Goal: Task Accomplishment & Management: Manage account settings

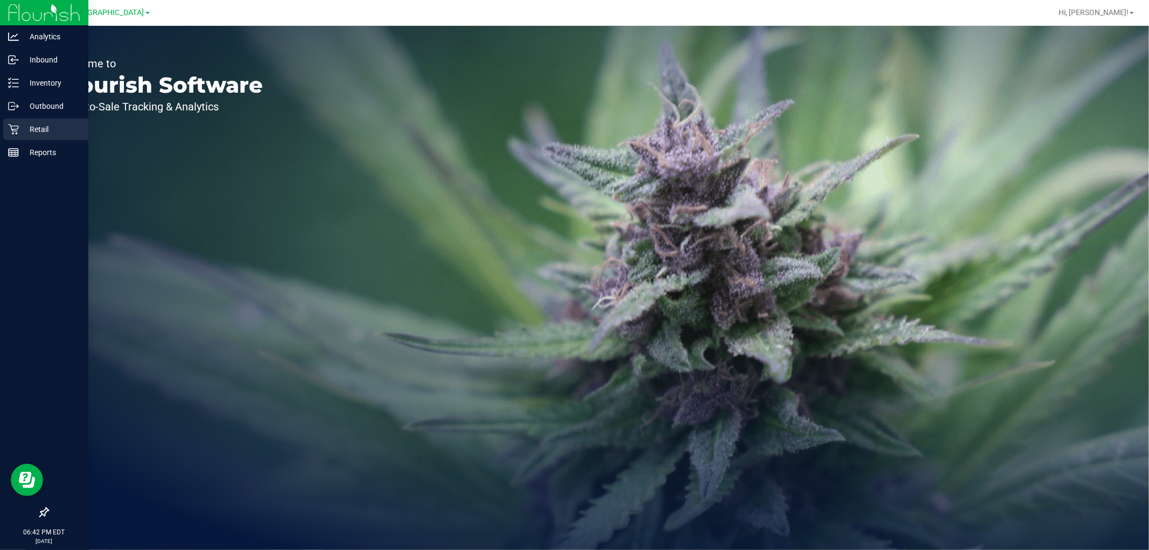
click at [22, 127] on p "Retail" at bounding box center [51, 129] width 65 height 13
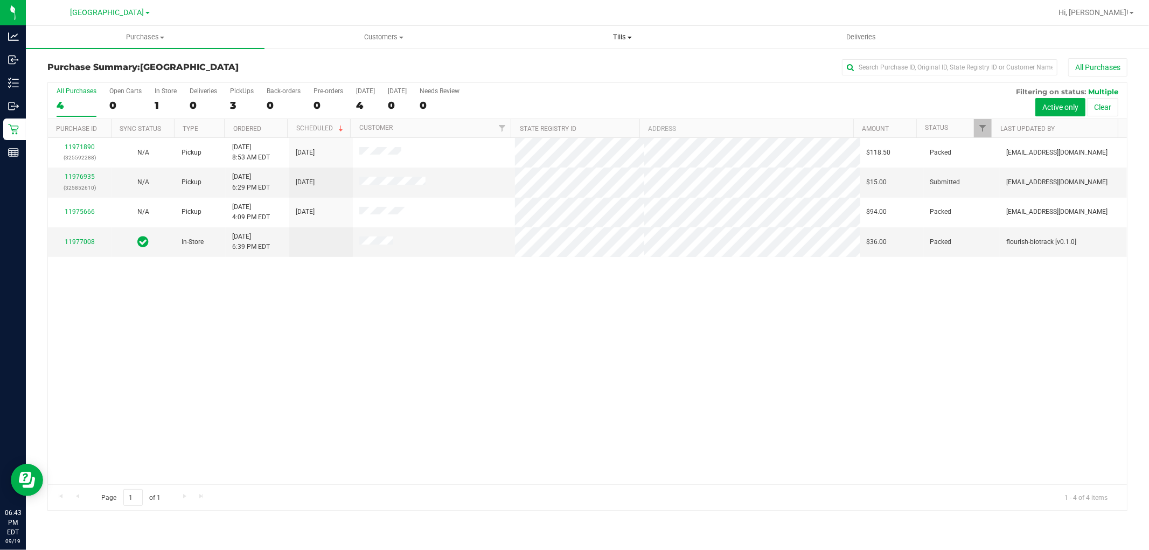
click at [614, 40] on span "Tills" at bounding box center [621, 37] width 237 height 10
click at [559, 65] on span "Manage tills" at bounding box center [539, 64] width 73 height 9
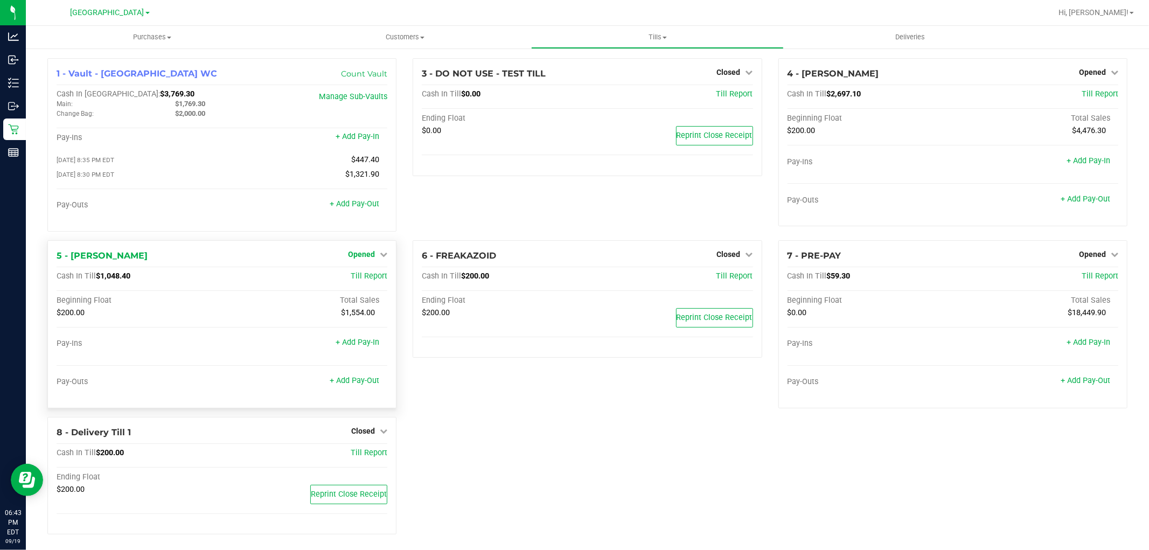
click at [379, 251] on link "Opened" at bounding box center [367, 254] width 39 height 9
click at [353, 281] on link "Close Till" at bounding box center [362, 276] width 29 height 9
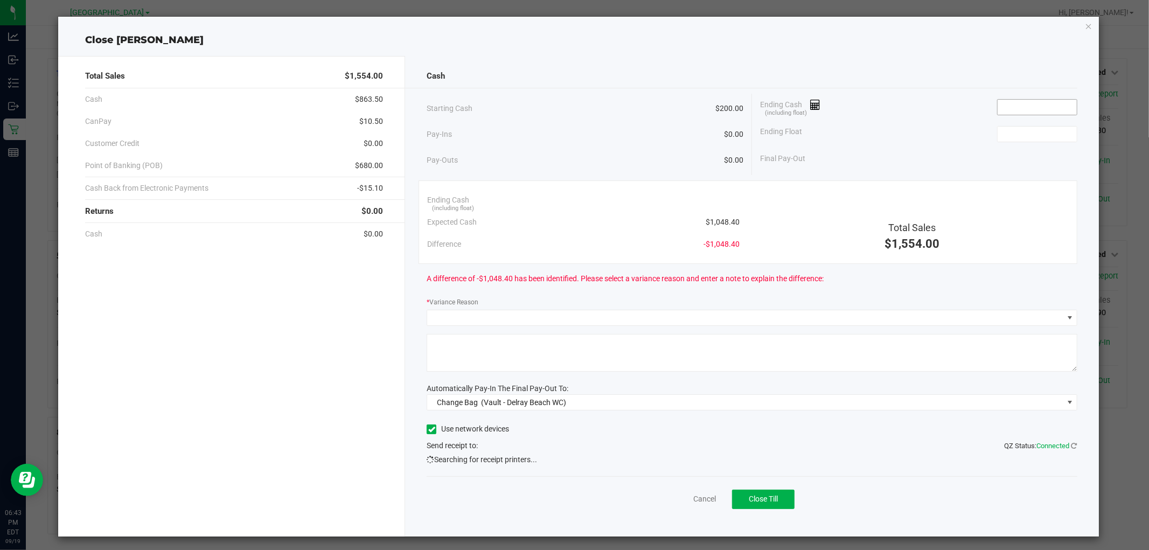
click at [1003, 99] on span at bounding box center [1037, 107] width 80 height 16
click at [1004, 104] on input at bounding box center [1036, 107] width 79 height 15
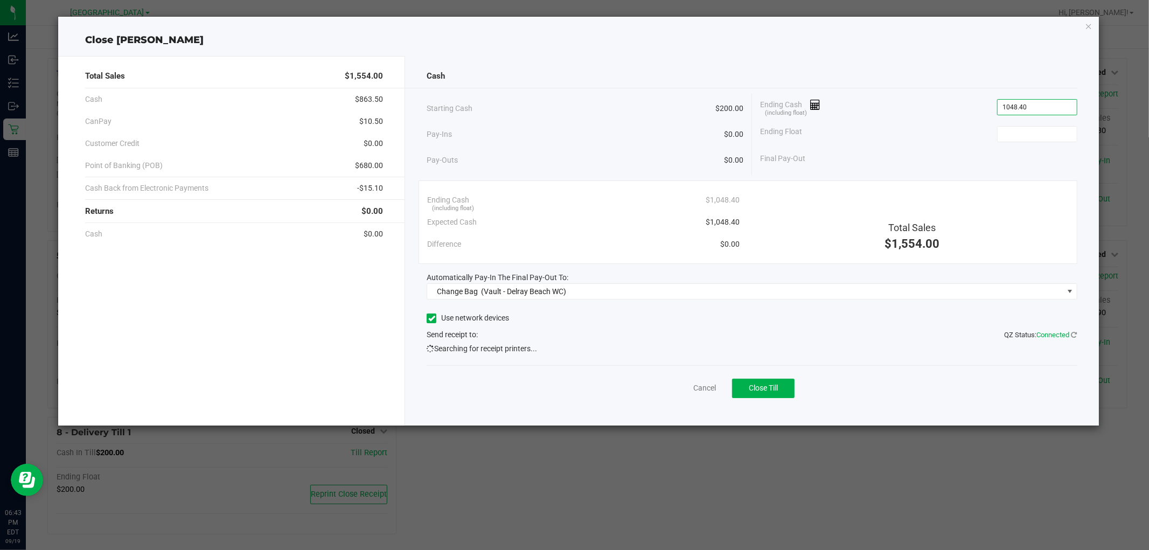
type input "$1,048.40"
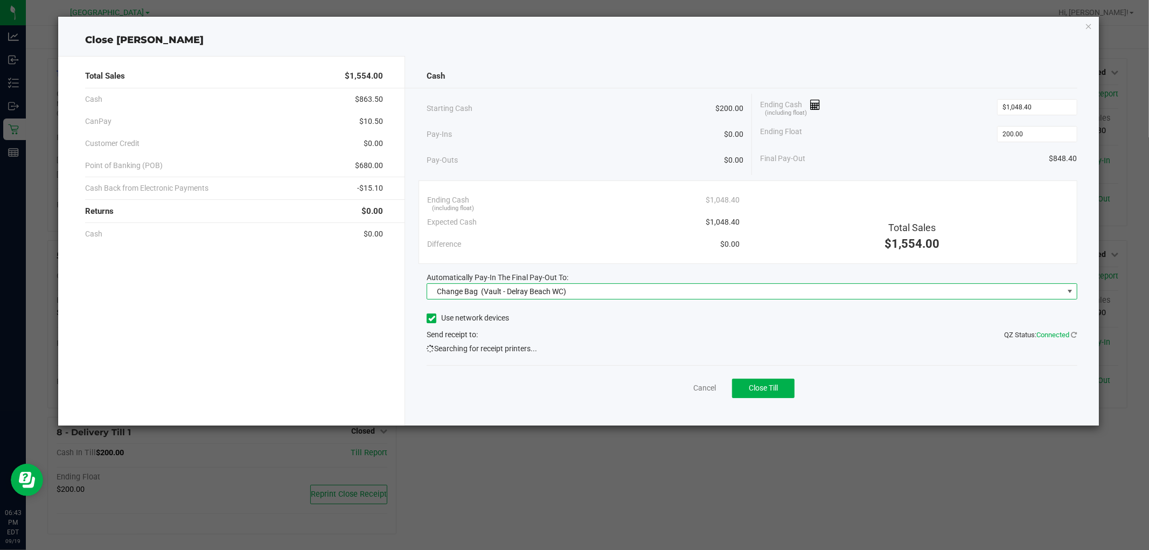
type input "$200.00"
click at [583, 288] on span "Change Bag (Vault - Delray Beach WC)" at bounding box center [744, 291] width 635 height 15
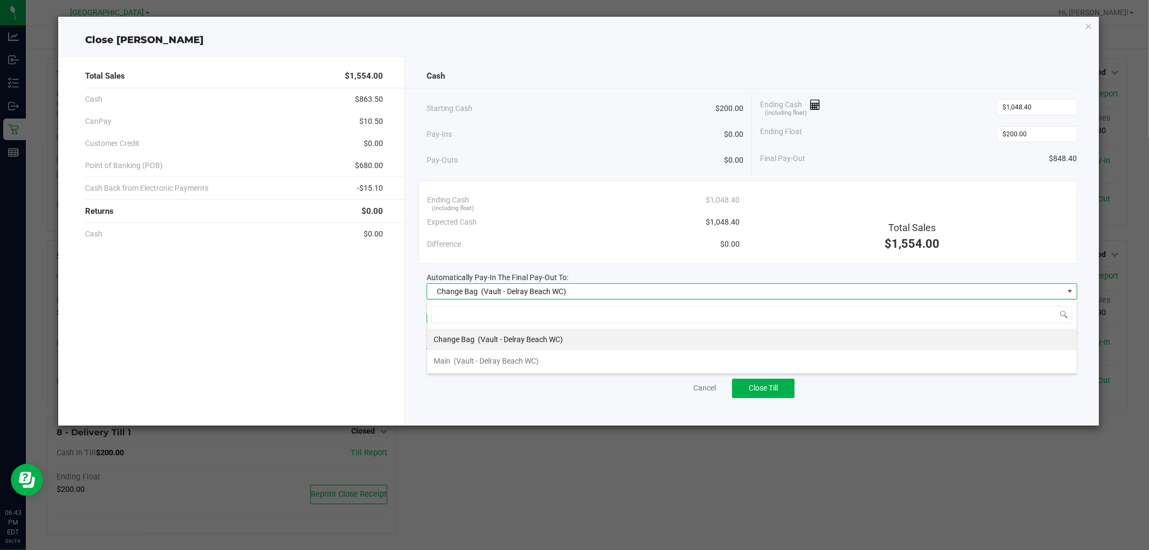
scroll to position [16, 650]
click at [525, 359] on span "(Vault - Delray Beach WC)" at bounding box center [495, 360] width 85 height 9
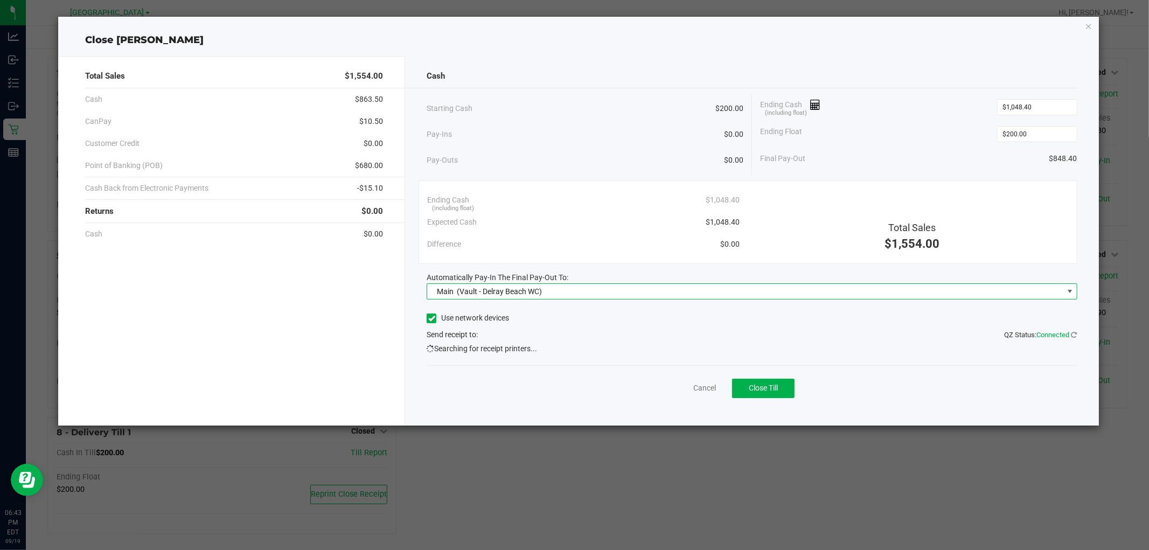
click at [596, 252] on div "Difference $0.00" at bounding box center [583, 244] width 312 height 22
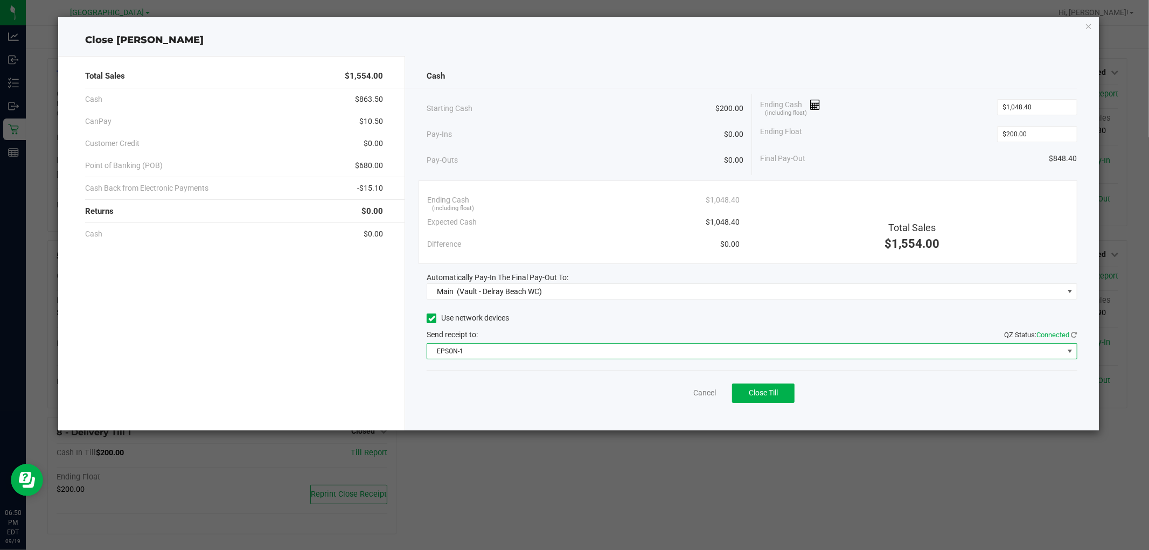
click at [506, 355] on span "EPSON-1" at bounding box center [744, 351] width 635 height 15
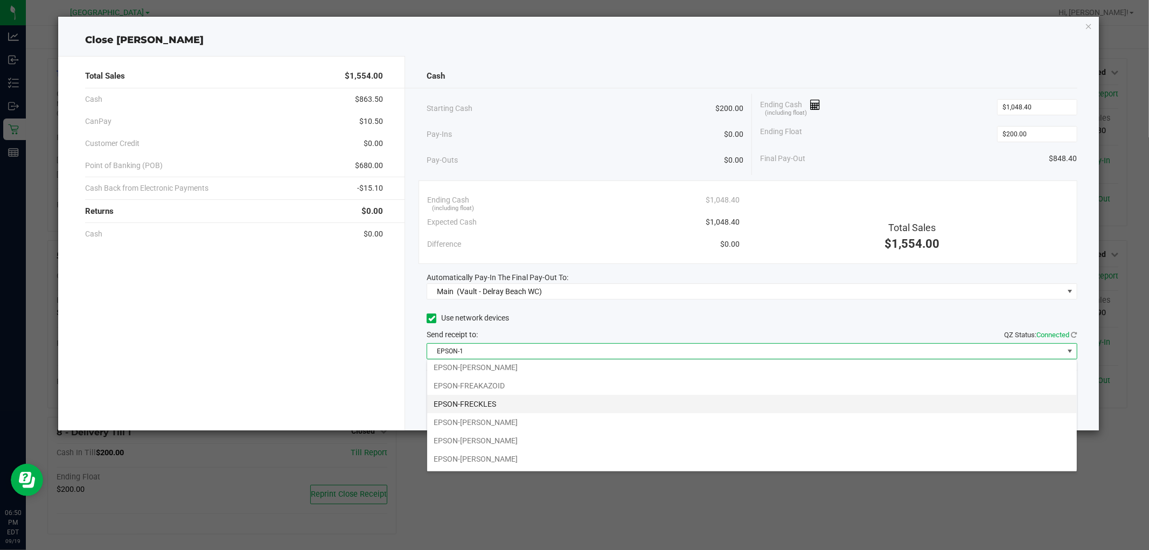
scroll to position [60, 0]
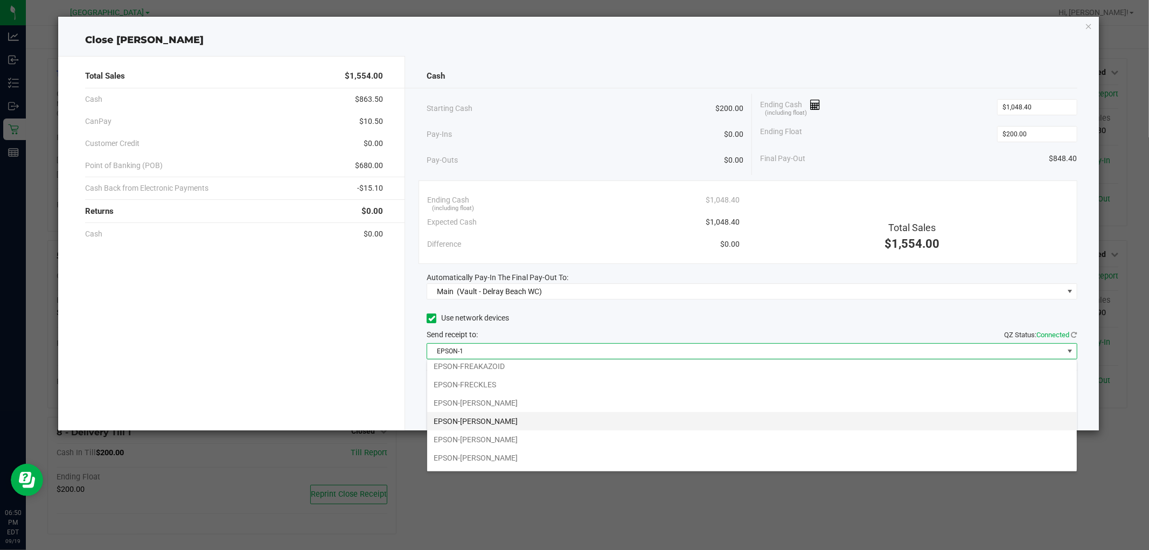
click at [527, 421] on li "EPSON-FRED HAMMOND" at bounding box center [751, 421] width 649 height 18
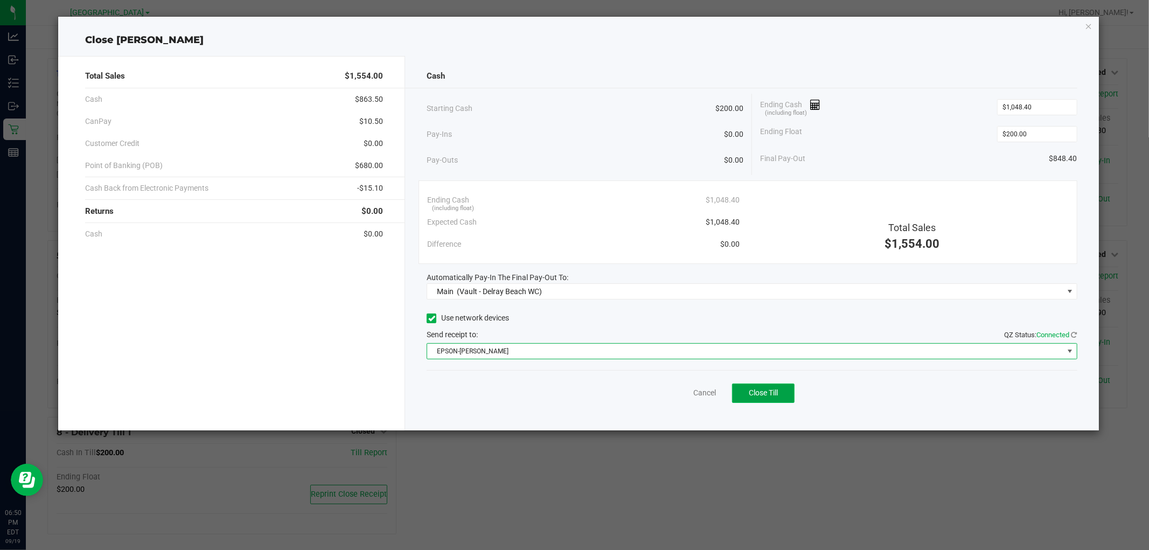
click at [759, 395] on span "Close Till" at bounding box center [762, 392] width 29 height 9
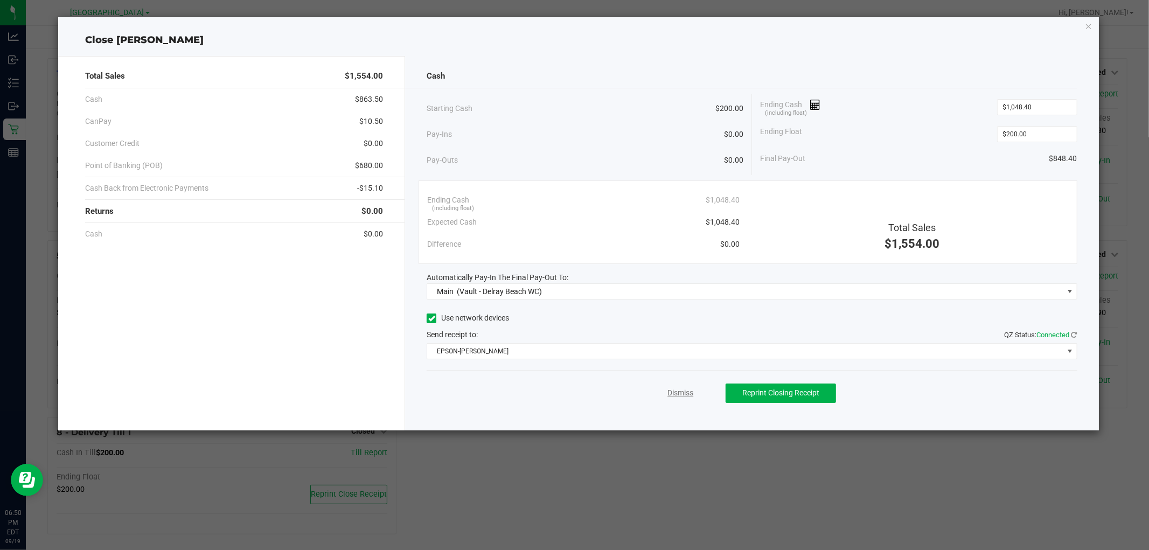
click at [684, 391] on link "Dismiss" at bounding box center [680, 392] width 26 height 11
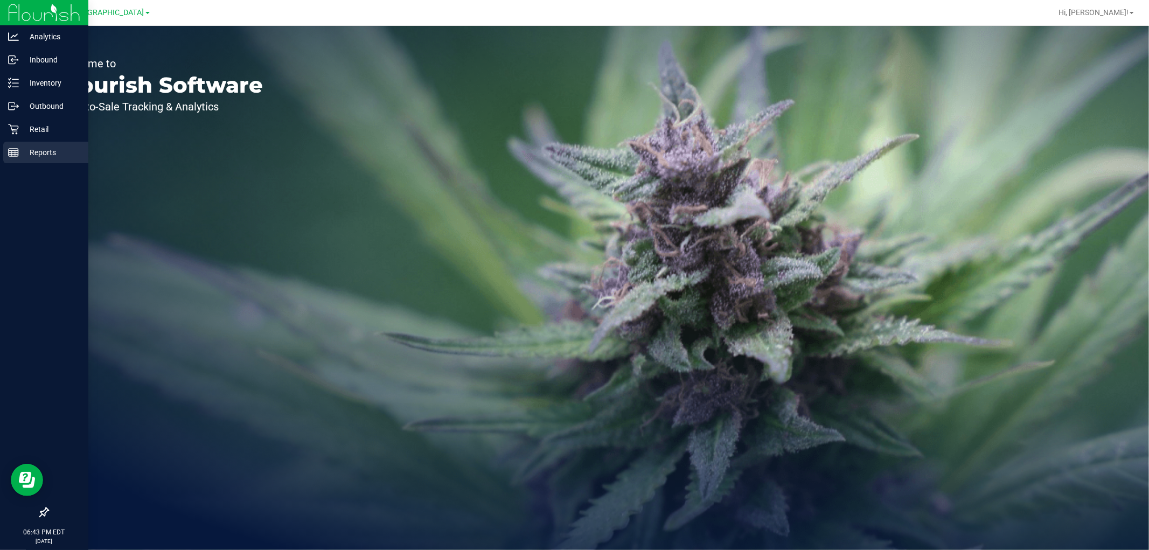
click at [27, 155] on p "Reports" at bounding box center [51, 152] width 65 height 13
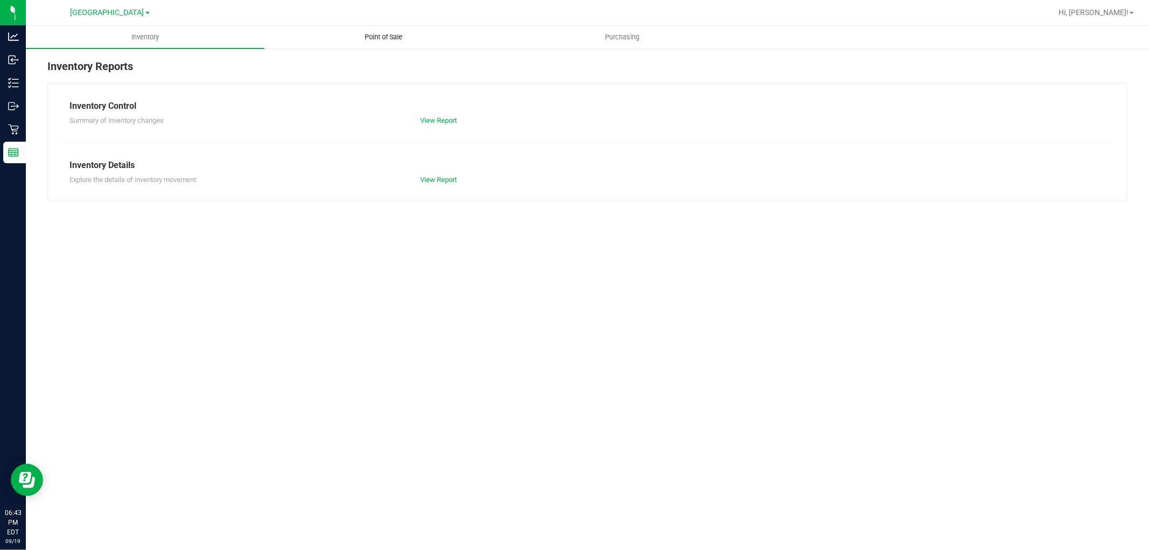
click at [377, 32] on span "Point of Sale" at bounding box center [384, 37] width 67 height 10
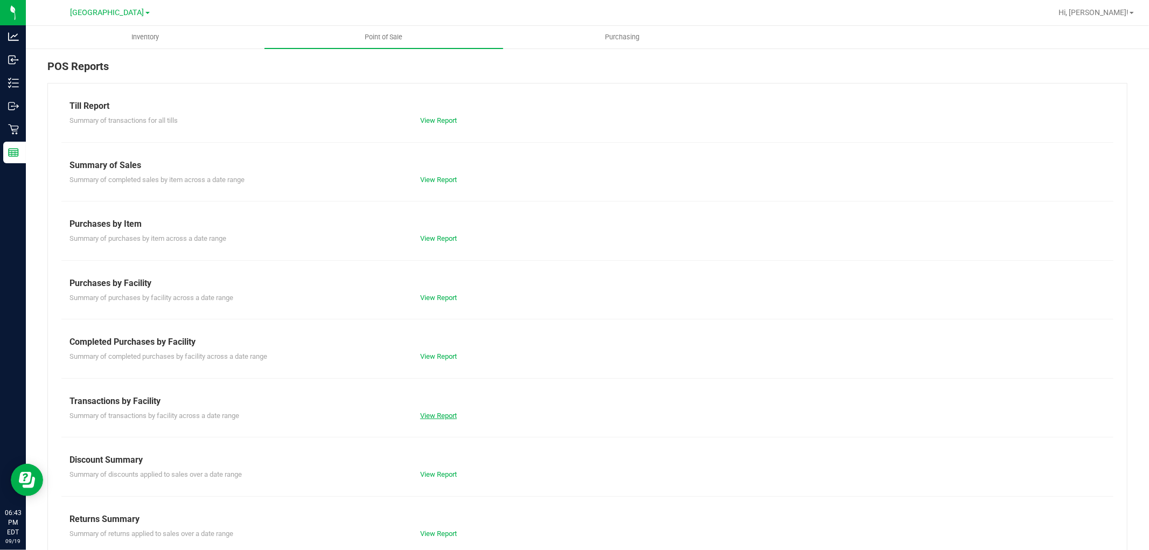
click at [444, 417] on link "View Report" at bounding box center [438, 415] width 37 height 8
